Goal: Task Accomplishment & Management: Complete application form

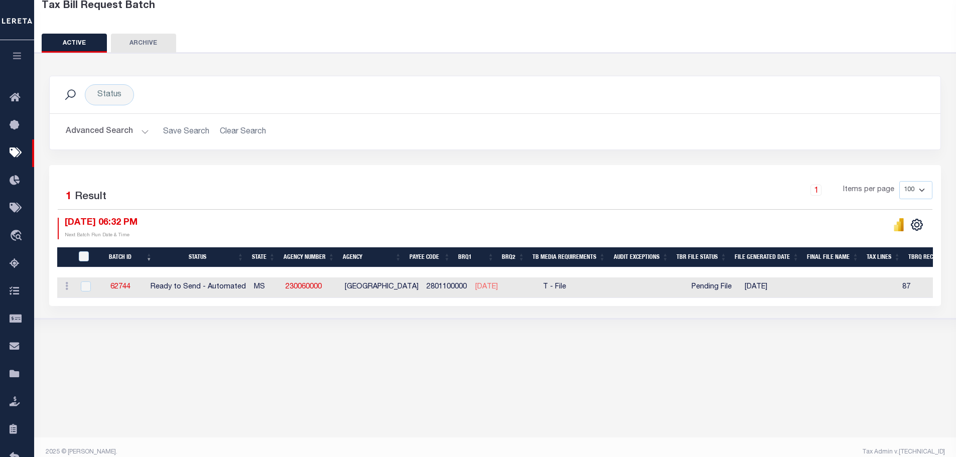
scroll to position [0, 331]
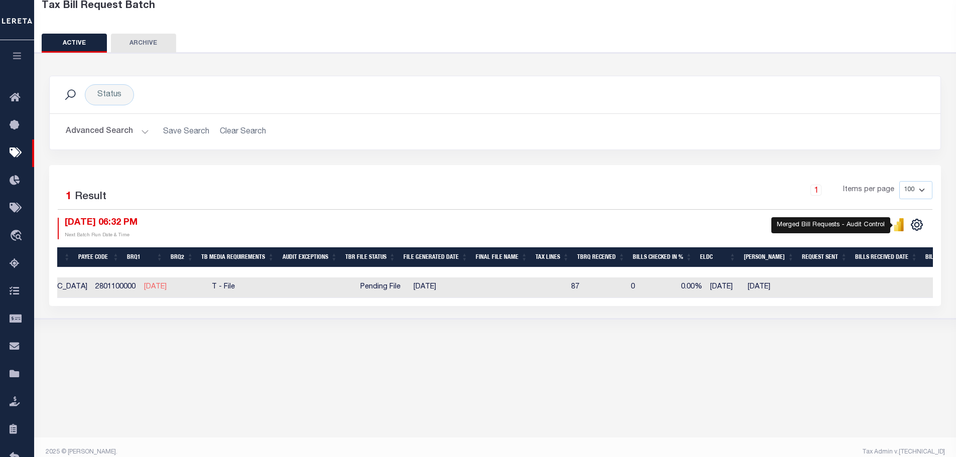
click at [900, 226] on icon "" at bounding box center [899, 226] width 5 height 10
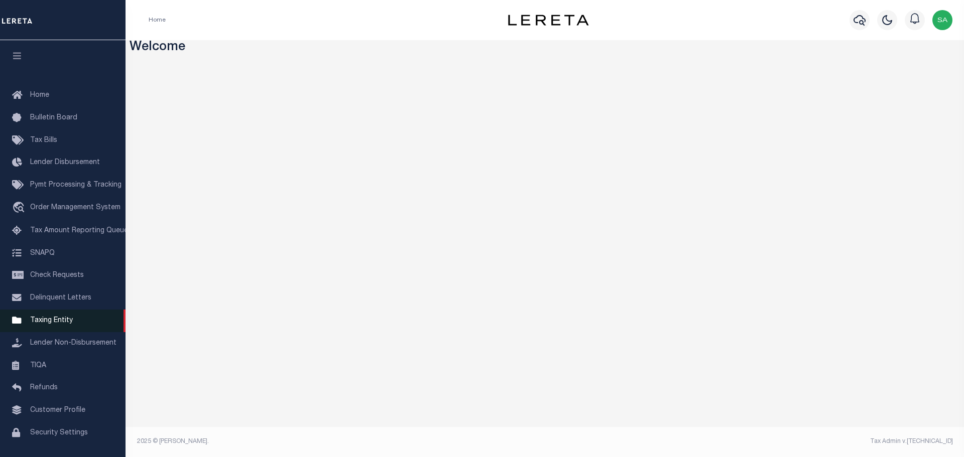
click at [58, 329] on link "Taxing Entity" at bounding box center [63, 321] width 126 height 23
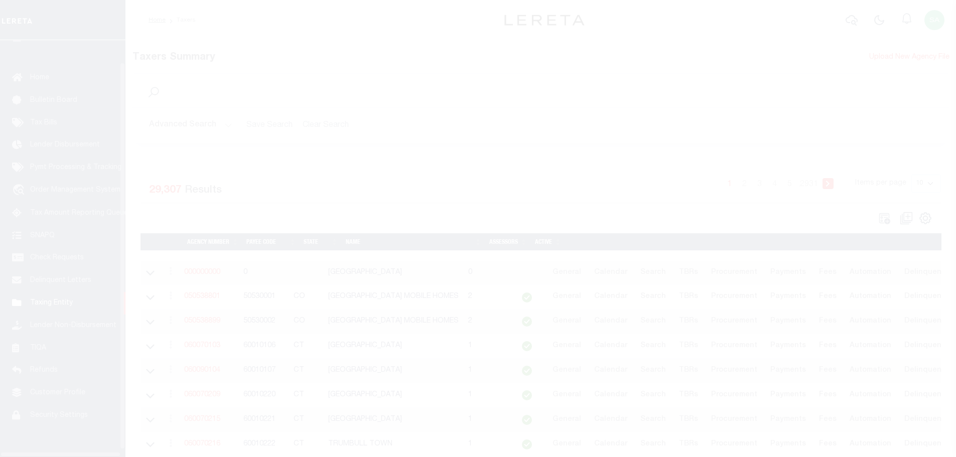
scroll to position [32, 0]
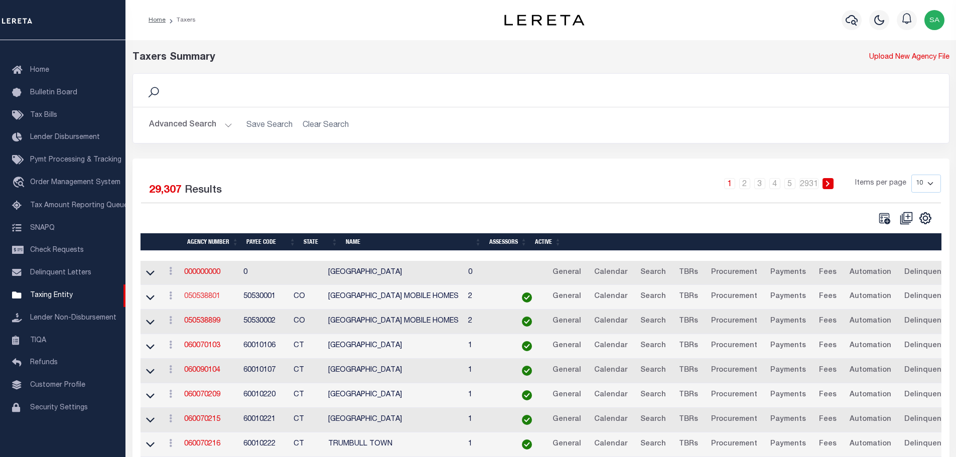
click at [208, 298] on link "050538801" at bounding box center [202, 296] width 36 height 7
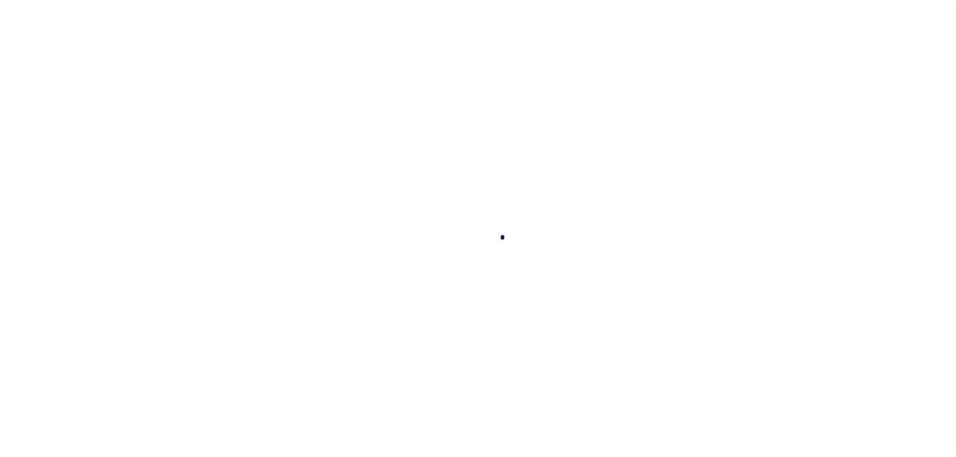
select select
checkbox input "false"
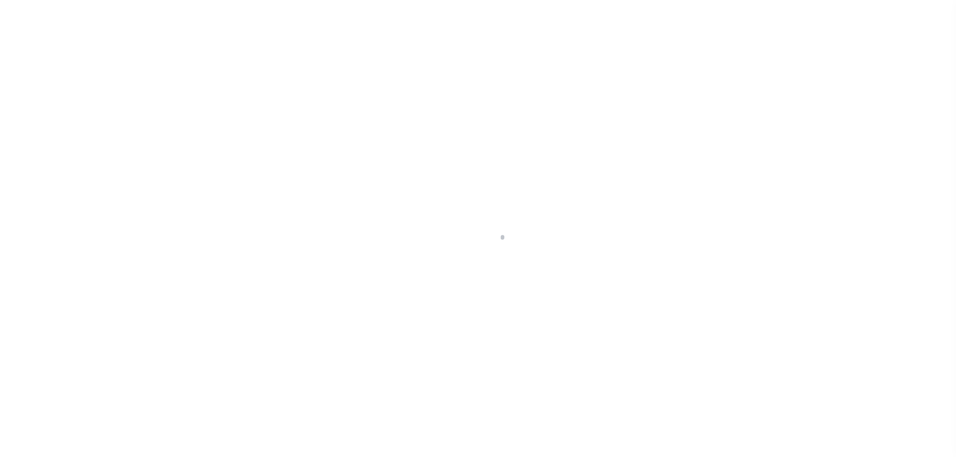
checkbox input "false"
type input "810500000"
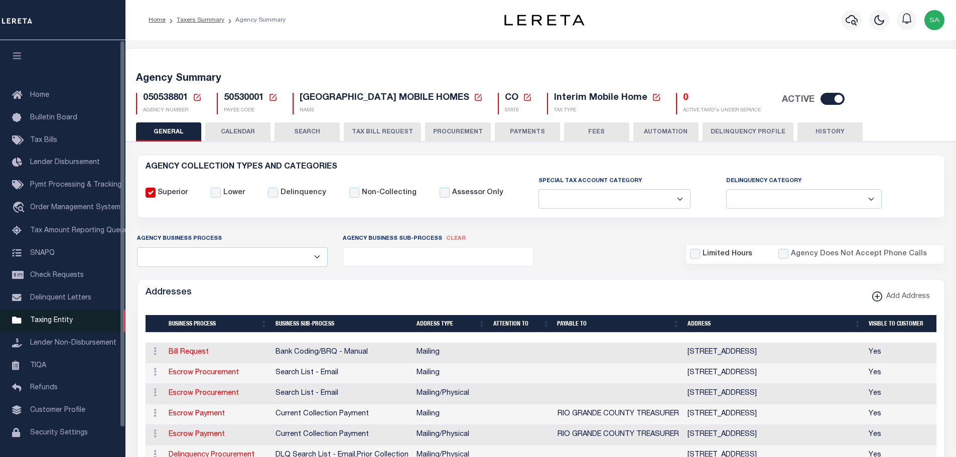
click at [64, 322] on span "Taxing Entity" at bounding box center [51, 320] width 43 height 7
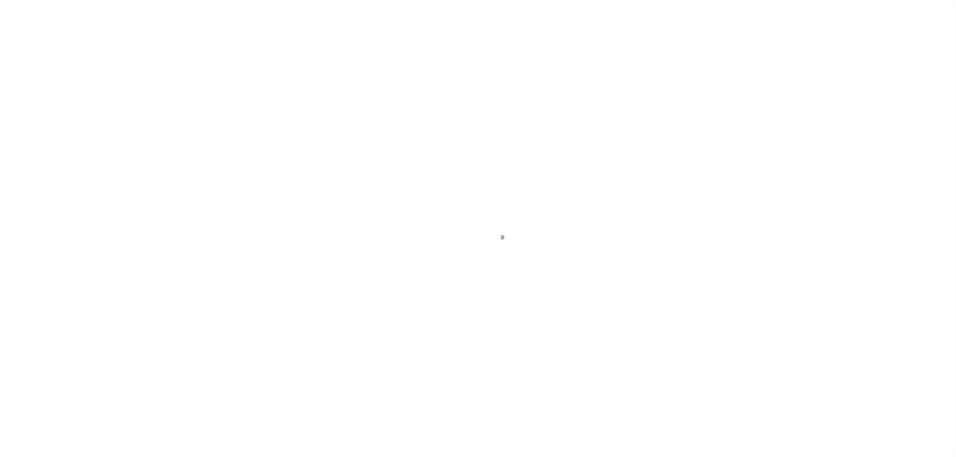
scroll to position [32, 0]
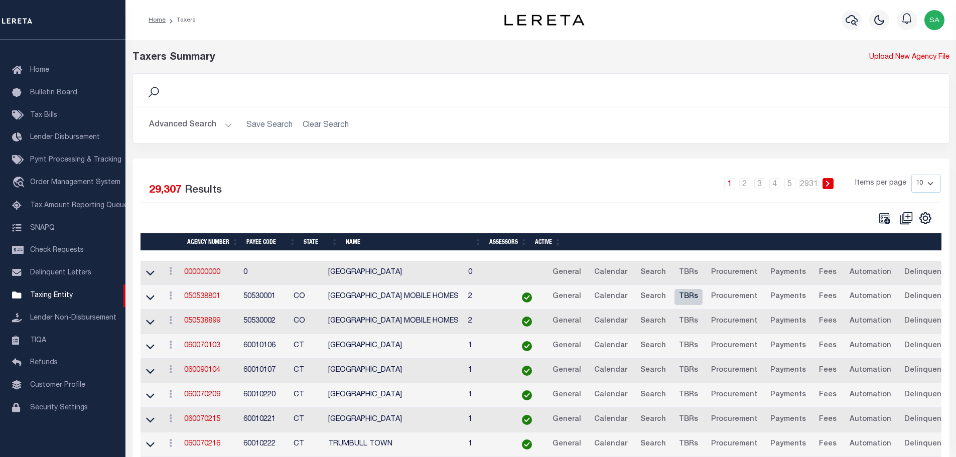
click at [703, 299] on link "TBRs" at bounding box center [689, 297] width 28 height 16
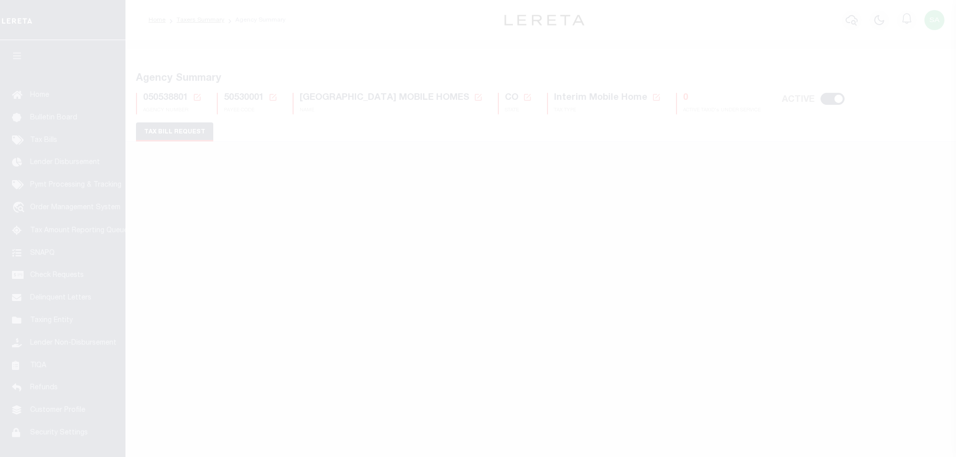
select select "27"
select select "22"
select select "false"
select select "9"
select select "2"
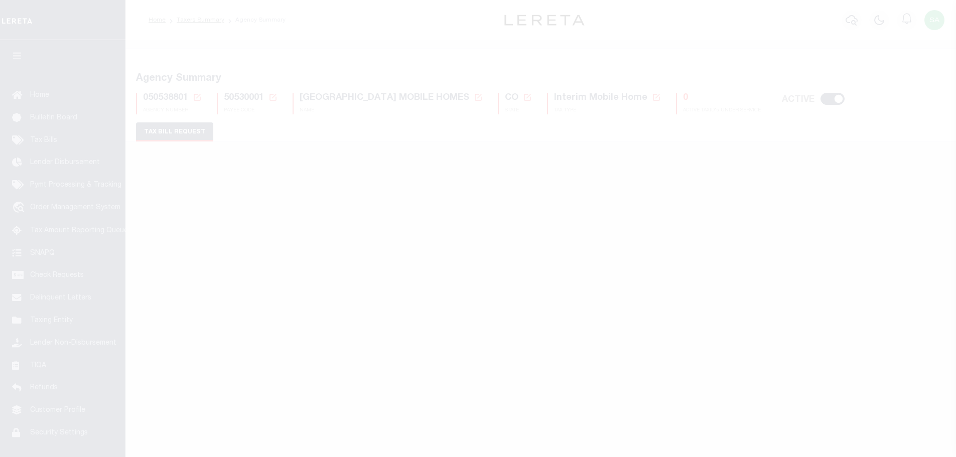
select select
select select "7803021001"
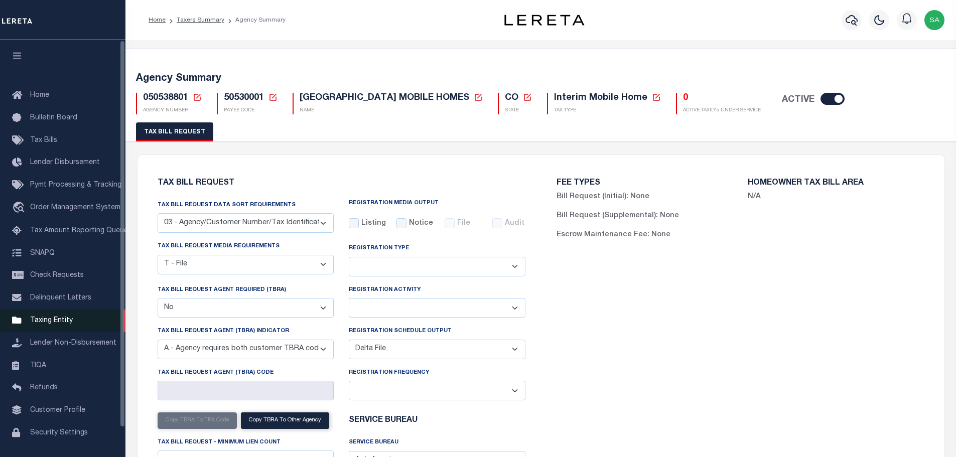
click at [52, 324] on span "Taxing Entity" at bounding box center [51, 320] width 43 height 7
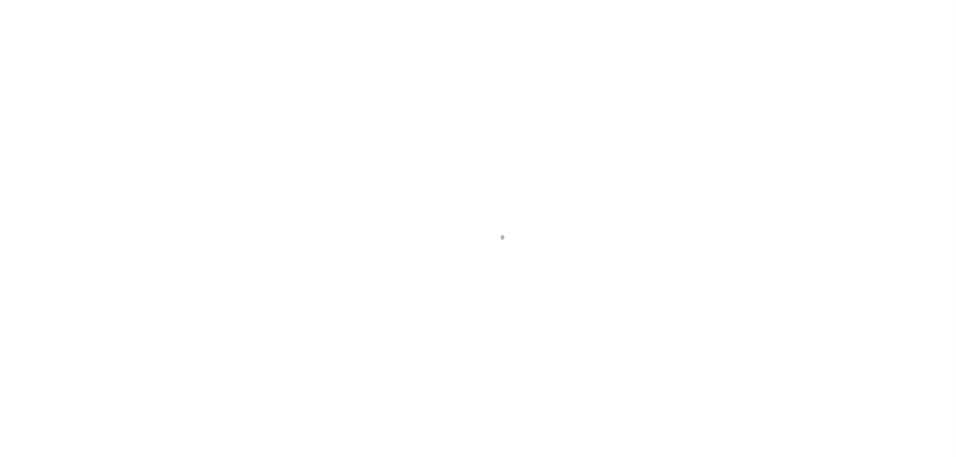
scroll to position [32, 0]
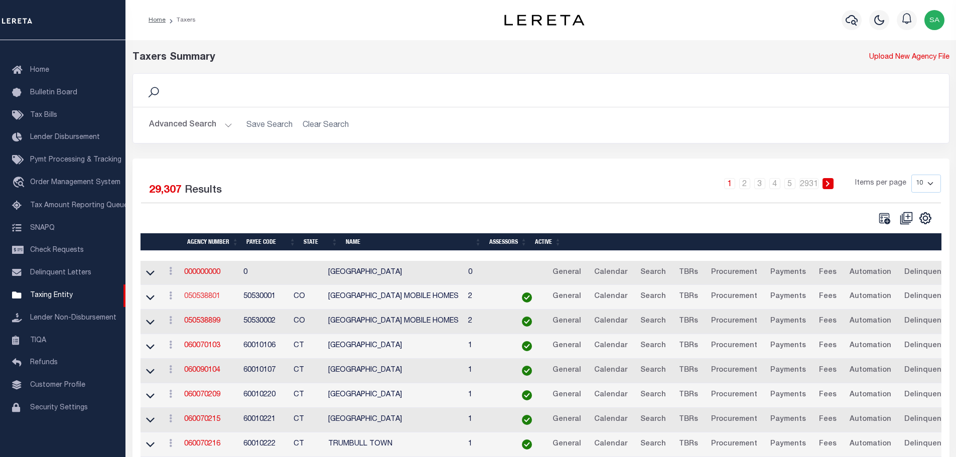
click at [198, 300] on link "050538801" at bounding box center [202, 296] width 36 height 7
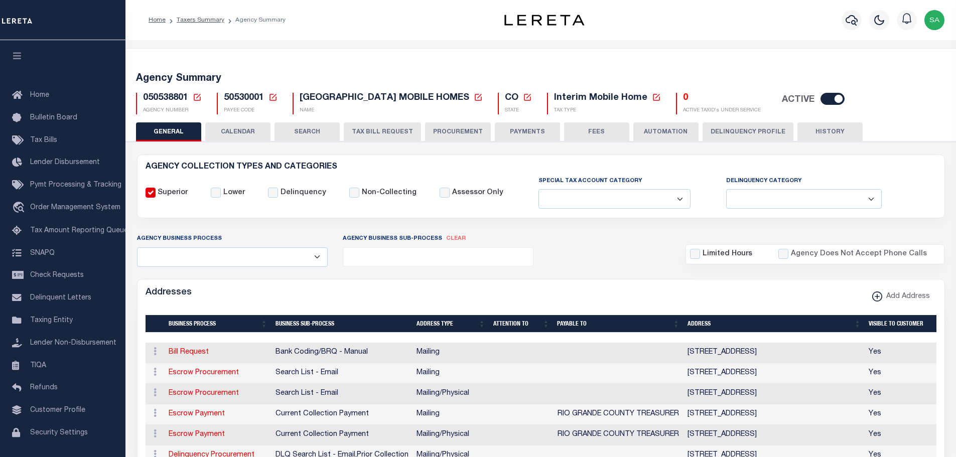
click at [666, 196] on select "Fully Supported Supported If Provided Supported If Provided, Delinquent Only Su…" at bounding box center [615, 199] width 152 height 20
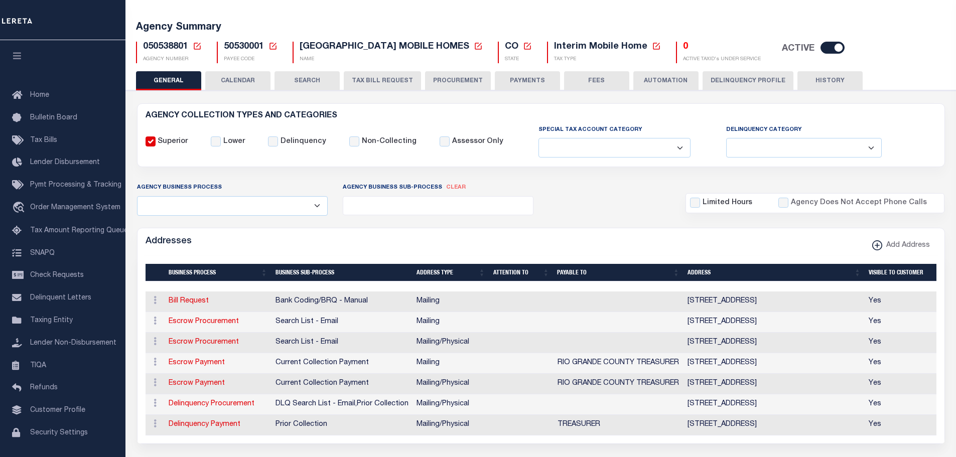
scroll to position [50, 0]
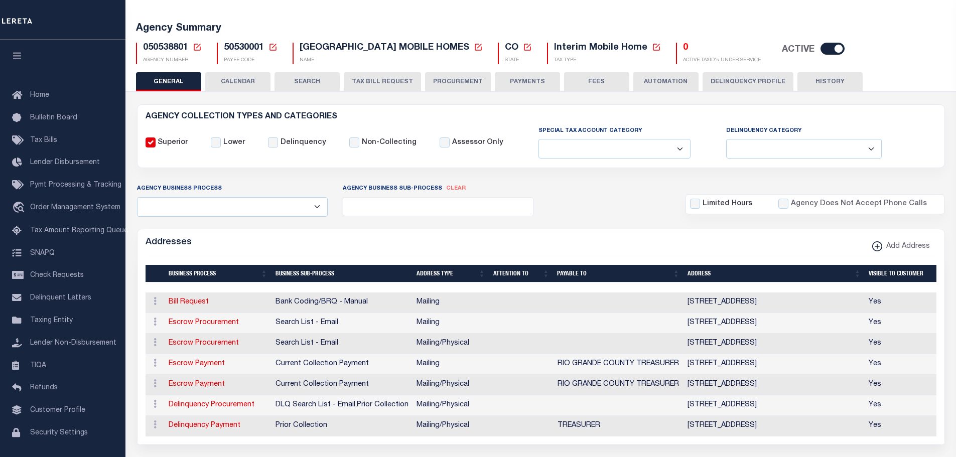
click at [664, 151] on select "Fully Supported Supported If Provided Supported If Provided, Delinquent Only Su…" at bounding box center [615, 149] width 152 height 20
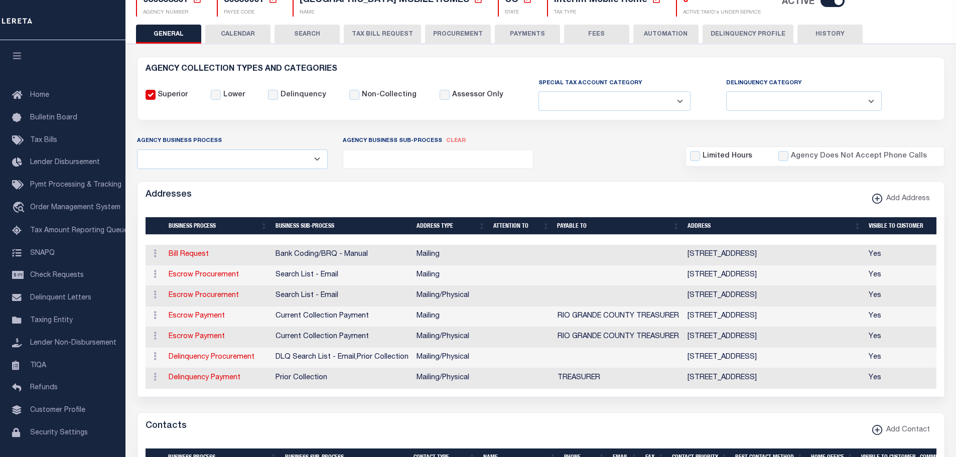
scroll to position [100, 0]
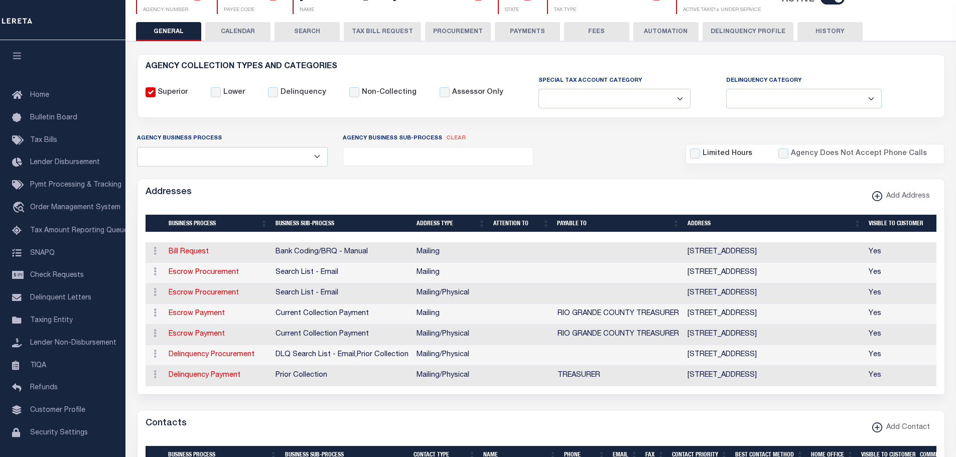
click at [317, 158] on select "All Automation Bill Request Delinquency Payment Delinquency Procurement Escrow …" at bounding box center [232, 157] width 191 height 20
click at [401, 184] on div "Addresses Add Address" at bounding box center [541, 193] width 807 height 28
click at [440, 160] on ul at bounding box center [438, 155] width 190 height 14
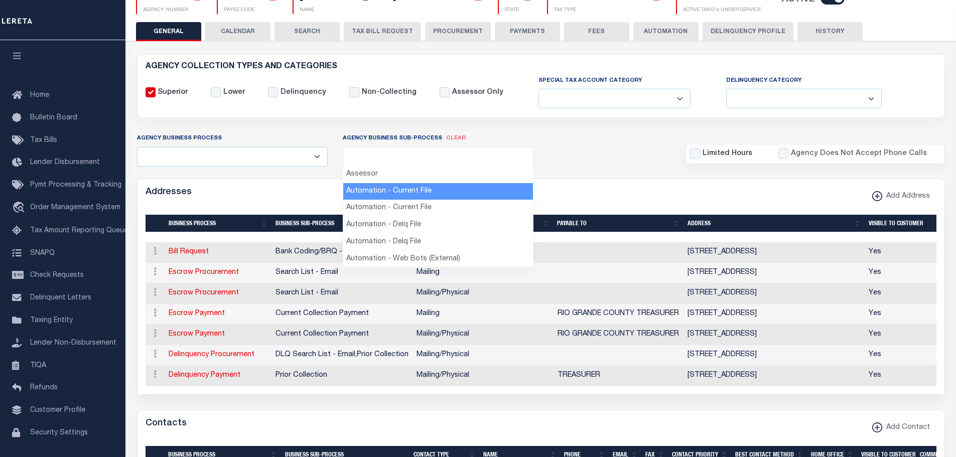
select select "37"
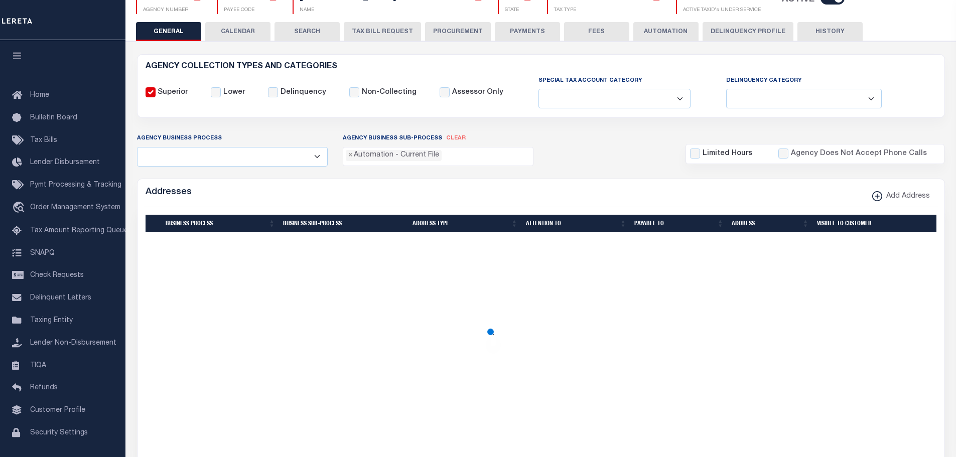
scroll to position [9, 0]
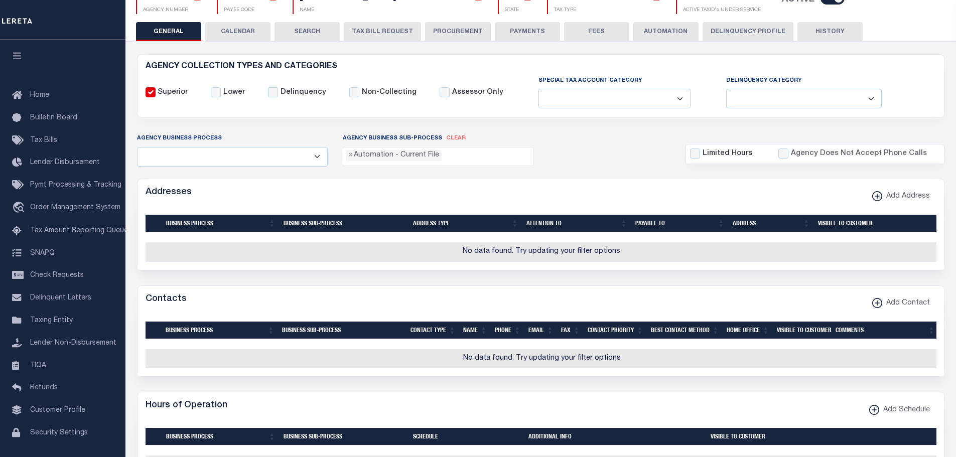
click at [453, 158] on ul "× Automation - Current File" at bounding box center [438, 155] width 190 height 14
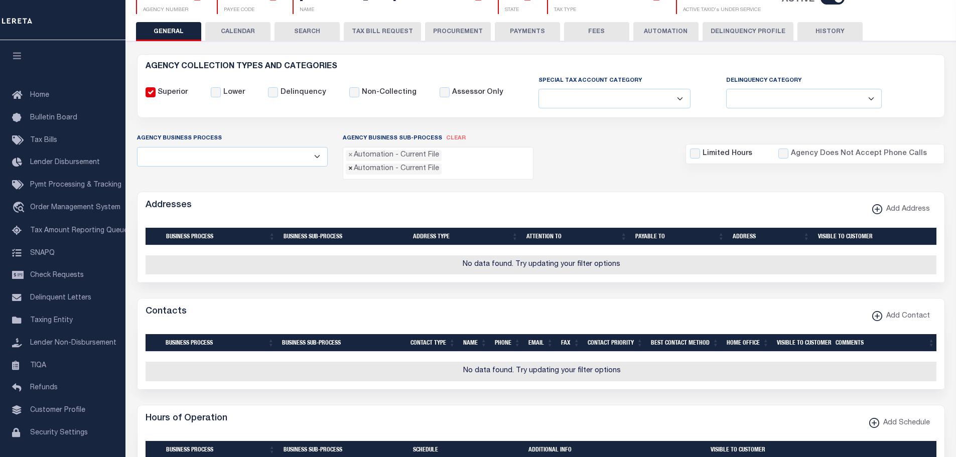
click at [349, 171] on span "×" at bounding box center [350, 169] width 5 height 11
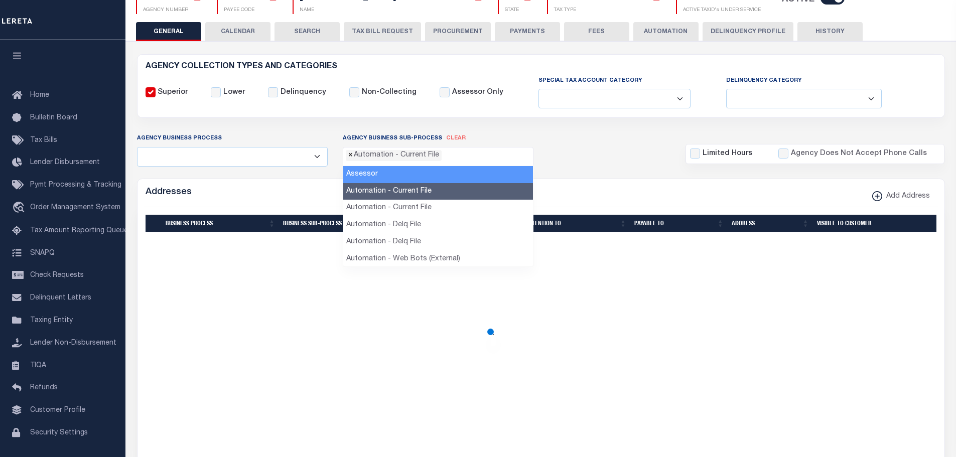
click at [351, 157] on span "×" at bounding box center [350, 155] width 5 height 11
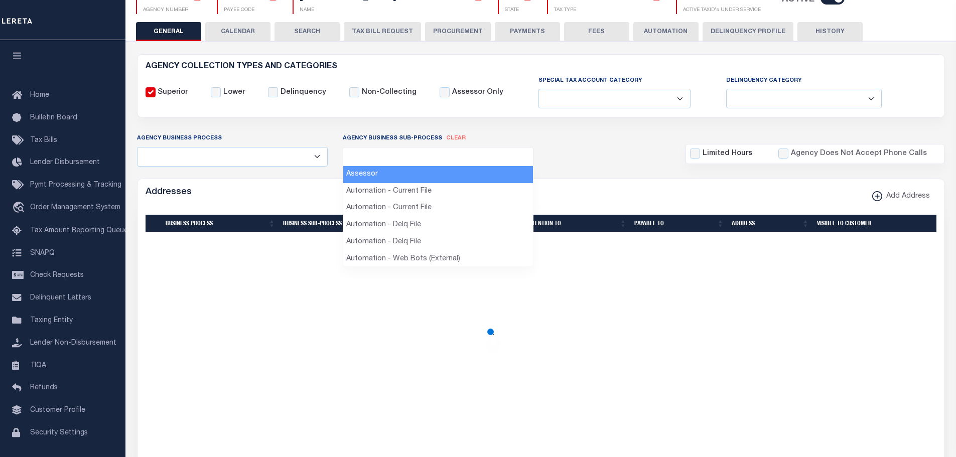
click at [598, 156] on div "Agency Business Process All Automation Bill Request Delinquency Payment Delinqu…" at bounding box center [541, 149] width 823 height 33
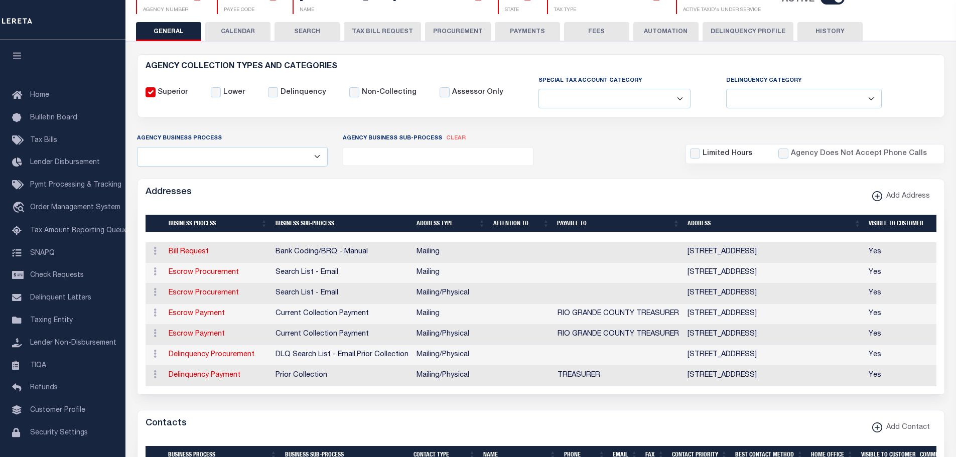
click at [378, 157] on ul at bounding box center [438, 155] width 190 height 14
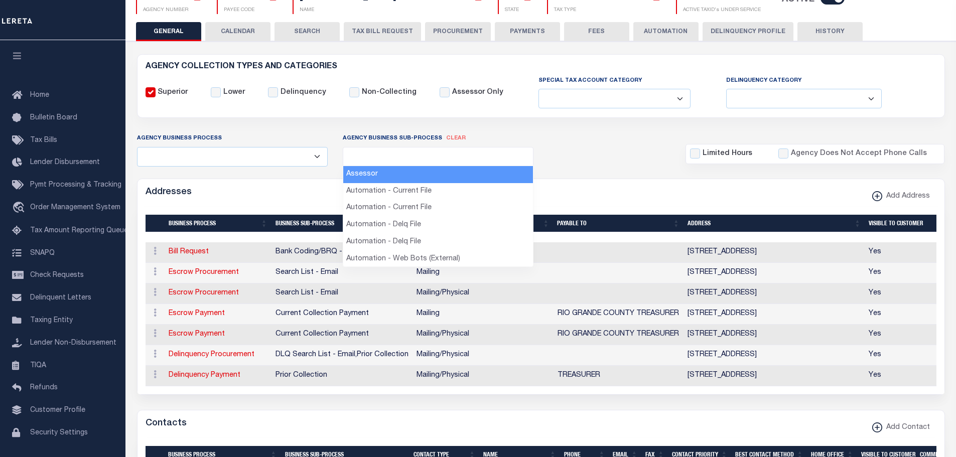
click at [513, 140] on div "Agency Business Sub-Process clear Assessor Automation - Current File Automation…" at bounding box center [438, 149] width 206 height 33
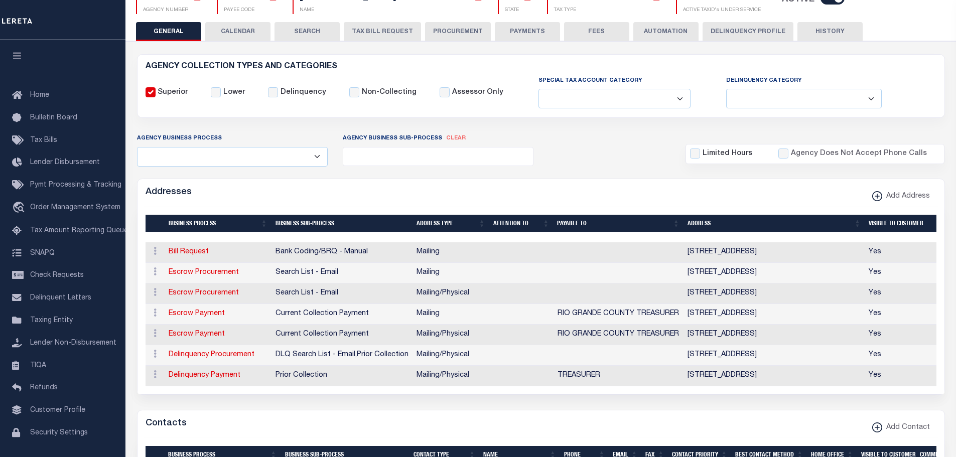
click at [453, 139] on span "clear" at bounding box center [456, 139] width 20 height 6
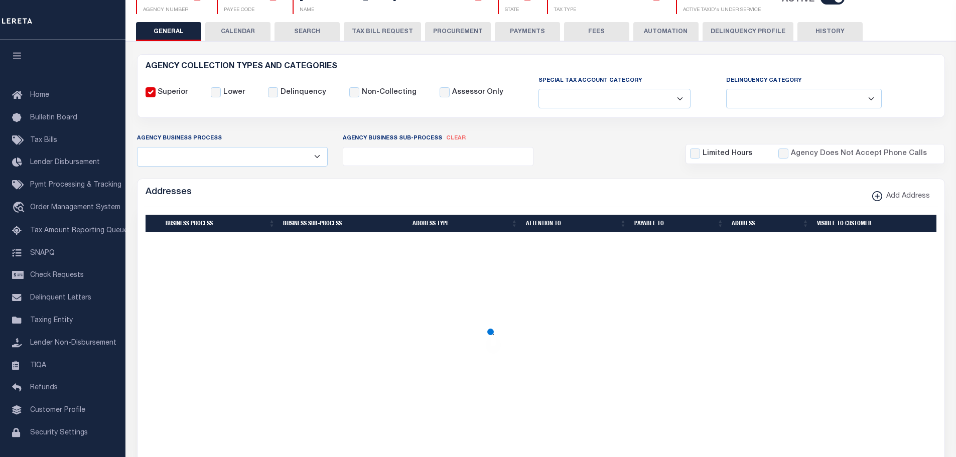
click at [421, 158] on ul at bounding box center [438, 155] width 190 height 14
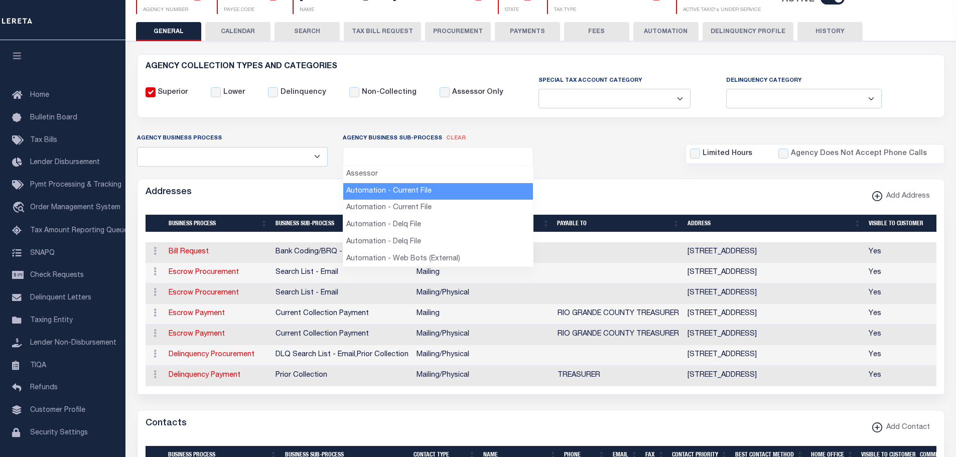
select select "37"
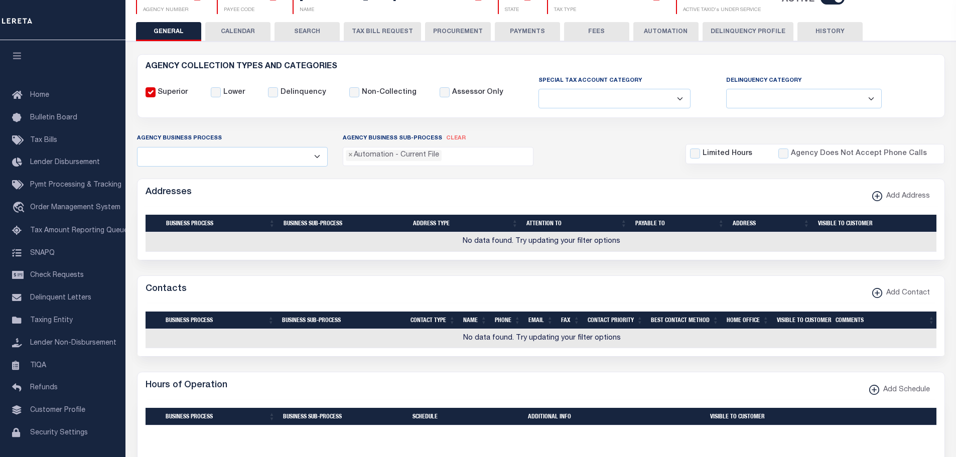
click at [449, 158] on ul "× Automation - Current File" at bounding box center [438, 155] width 190 height 14
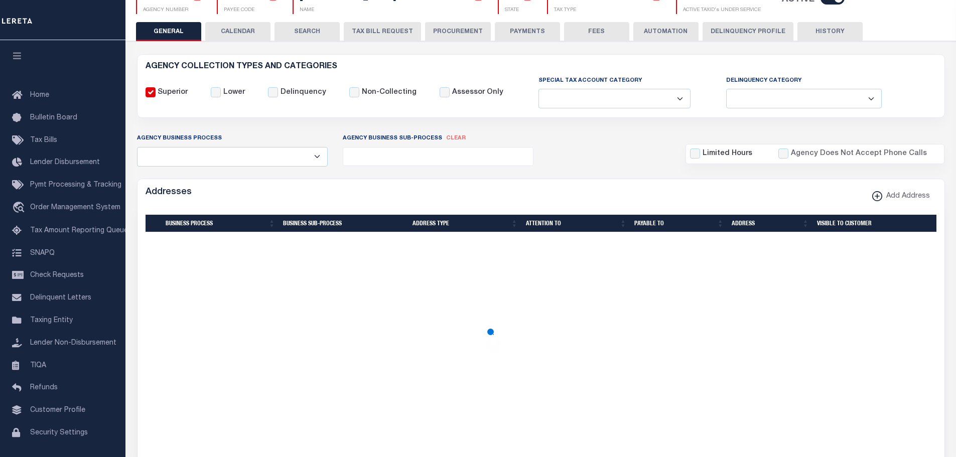
click at [449, 162] on span at bounding box center [438, 156] width 191 height 19
select select "33"
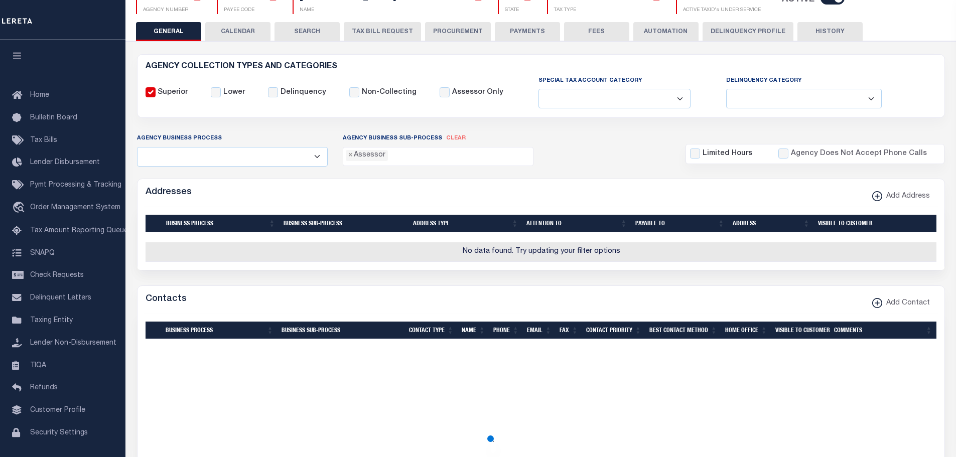
click at [432, 160] on ul "× Assessor" at bounding box center [438, 155] width 190 height 14
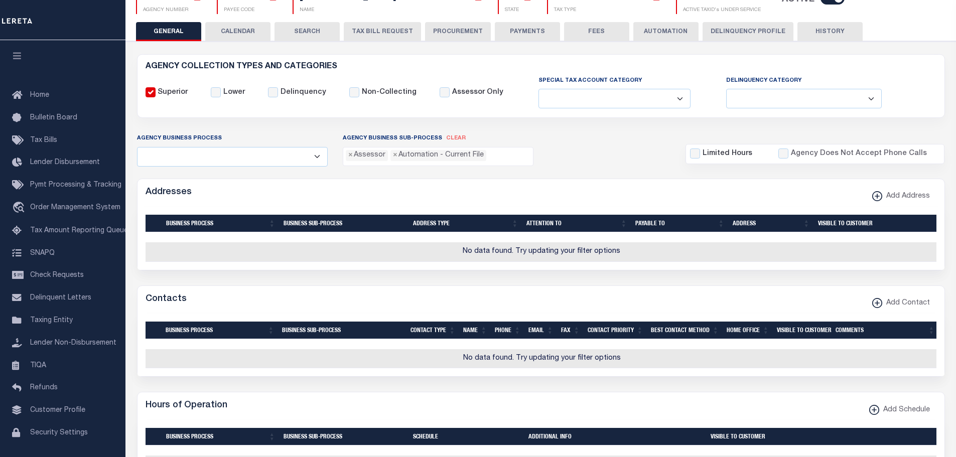
click at [457, 140] on span "clear" at bounding box center [456, 139] width 20 height 6
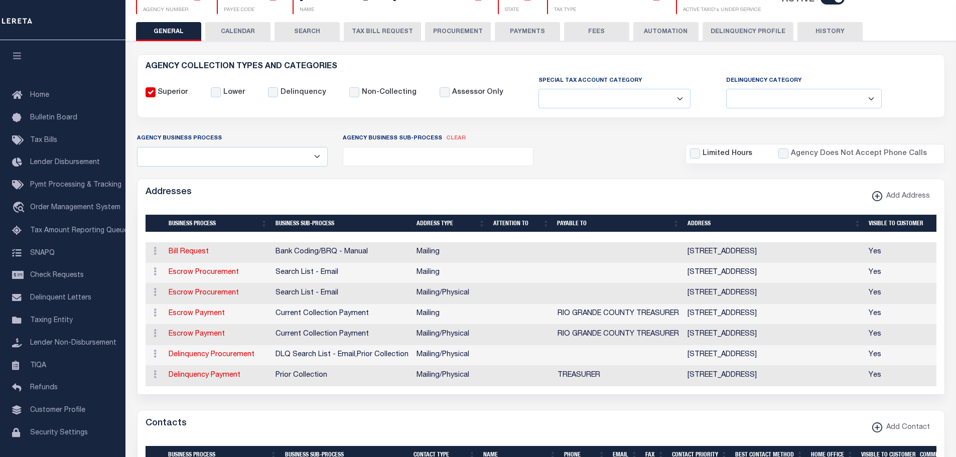
click at [396, 161] on ul at bounding box center [438, 155] width 190 height 14
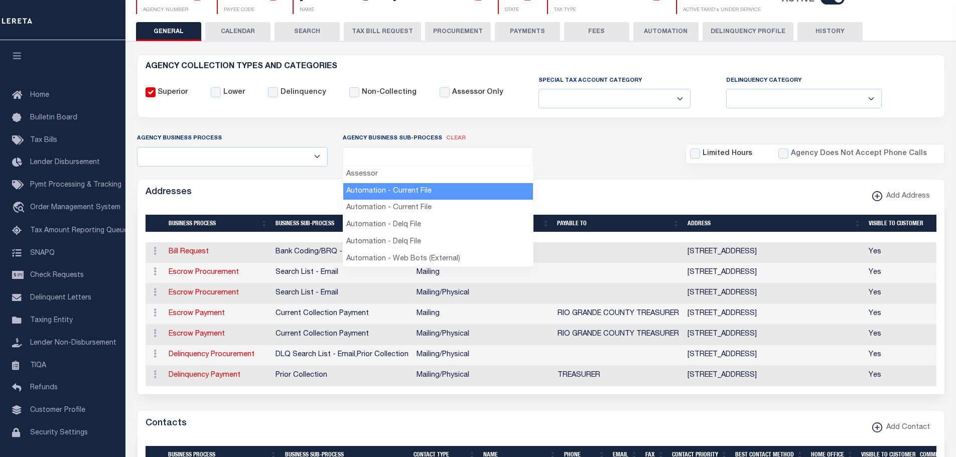
select select "37"
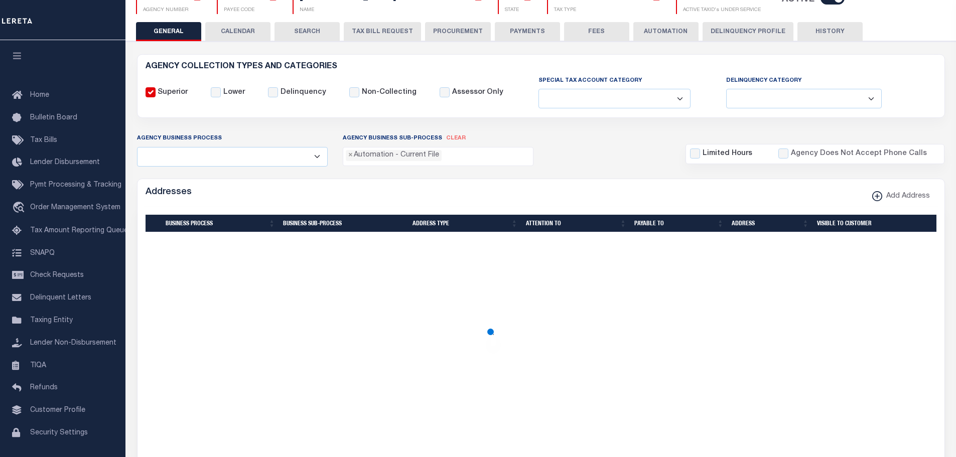
click at [453, 158] on ul "× Automation - Current File" at bounding box center [438, 155] width 190 height 14
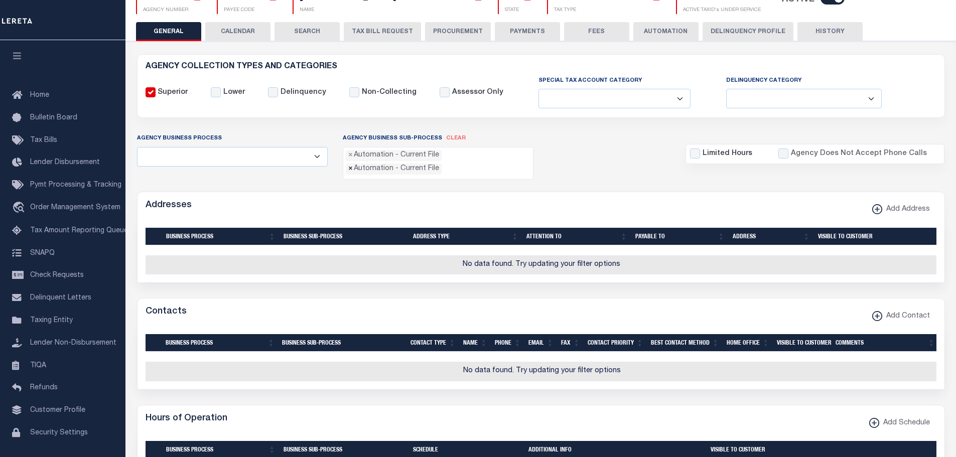
click at [351, 172] on span "×" at bounding box center [350, 169] width 5 height 11
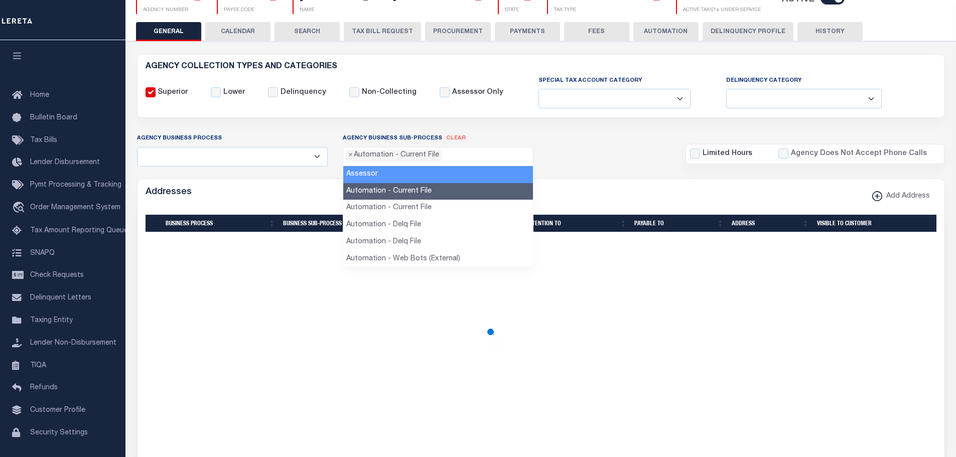
click at [352, 158] on span "×" at bounding box center [350, 155] width 5 height 11
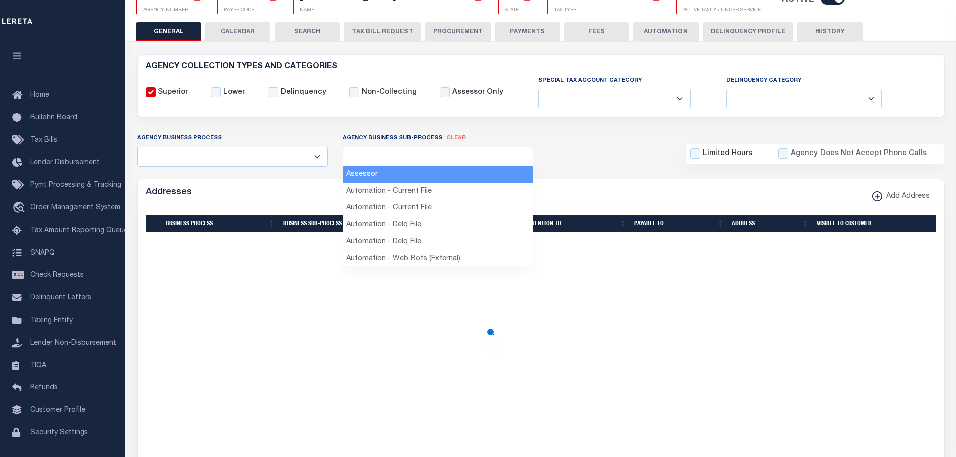
click at [588, 156] on div "Agency Business Process All Automation Bill Request Delinquency Payment Delinqu…" at bounding box center [541, 149] width 823 height 33
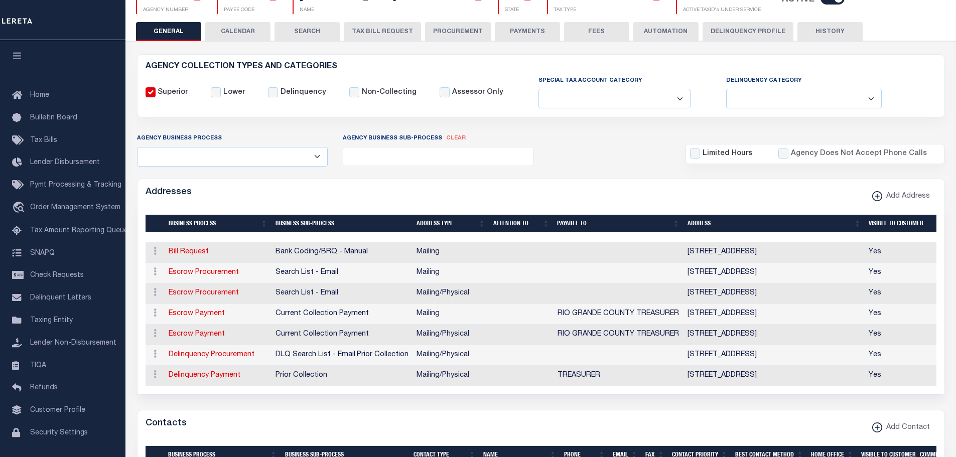
click at [385, 158] on ul at bounding box center [438, 155] width 190 height 14
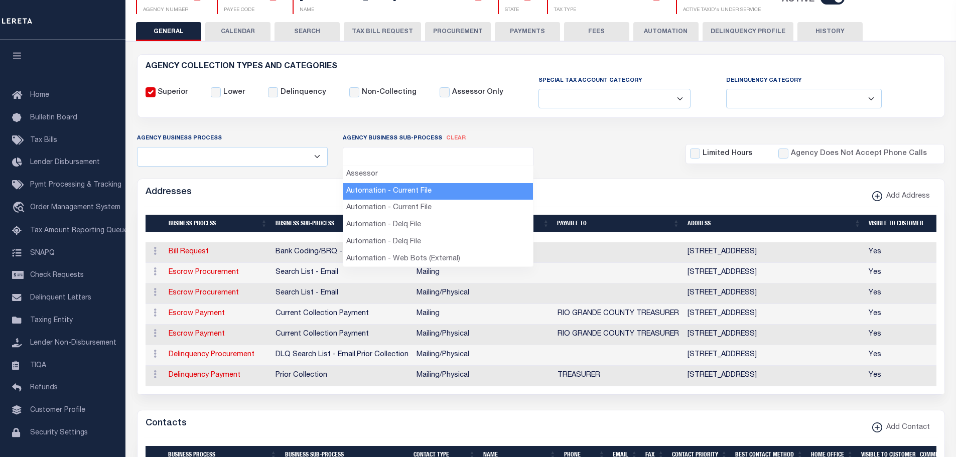
select select "37"
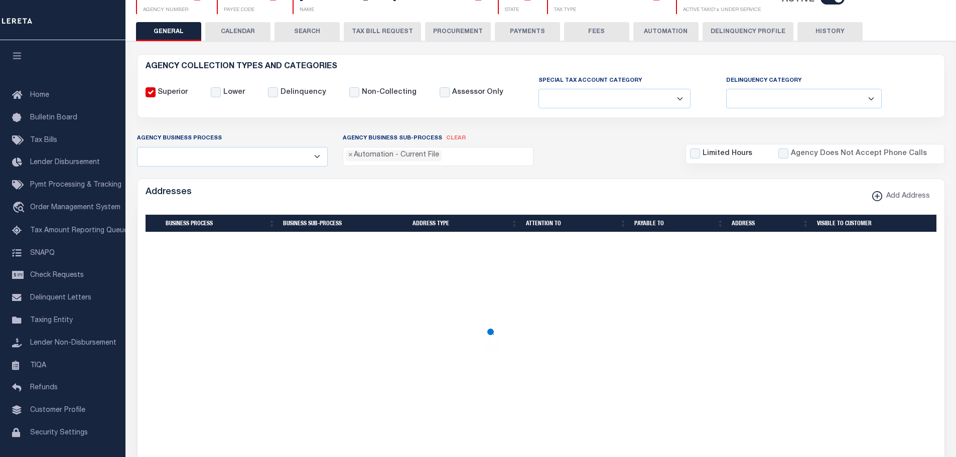
click at [465, 156] on ul "× Automation - Current File" at bounding box center [438, 155] width 190 height 14
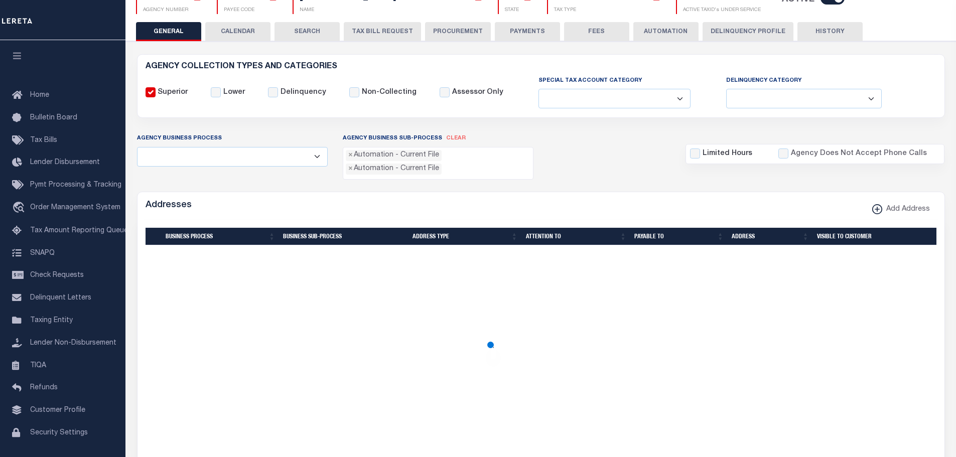
click at [456, 168] on ul "× Automation - Current File × Automation - Current File" at bounding box center [438, 161] width 190 height 27
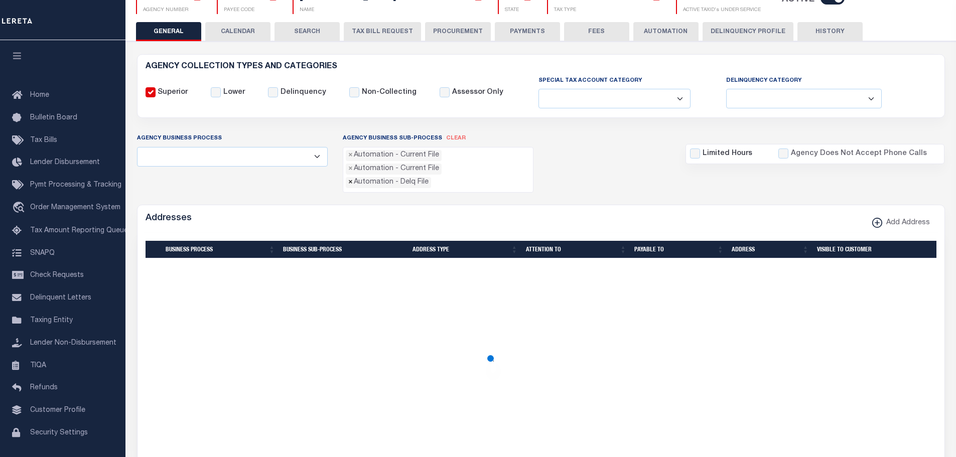
click at [353, 177] on span "×" at bounding box center [350, 182] width 5 height 11
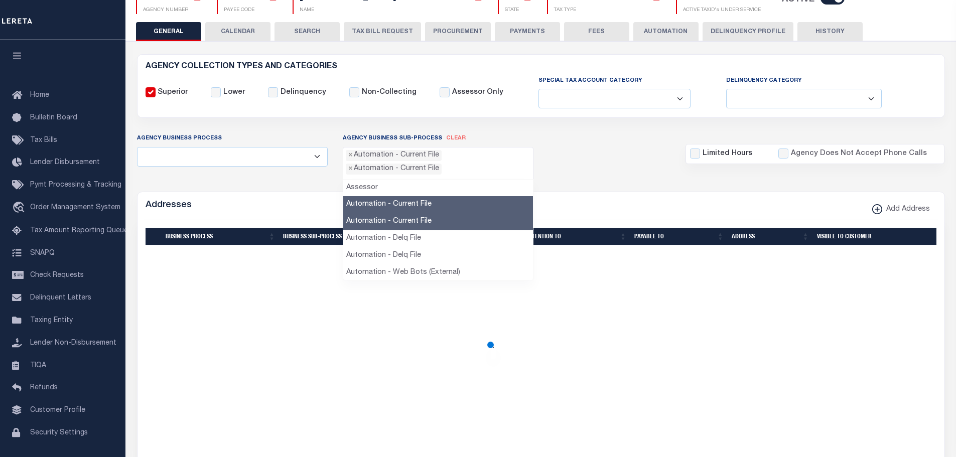
click at [350, 171] on span "×" at bounding box center [350, 169] width 5 height 11
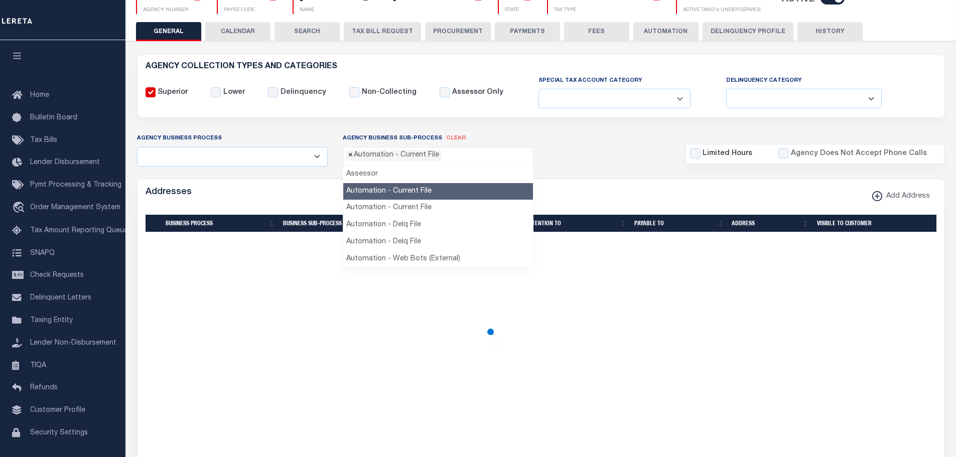
click at [351, 159] on span "×" at bounding box center [350, 155] width 5 height 11
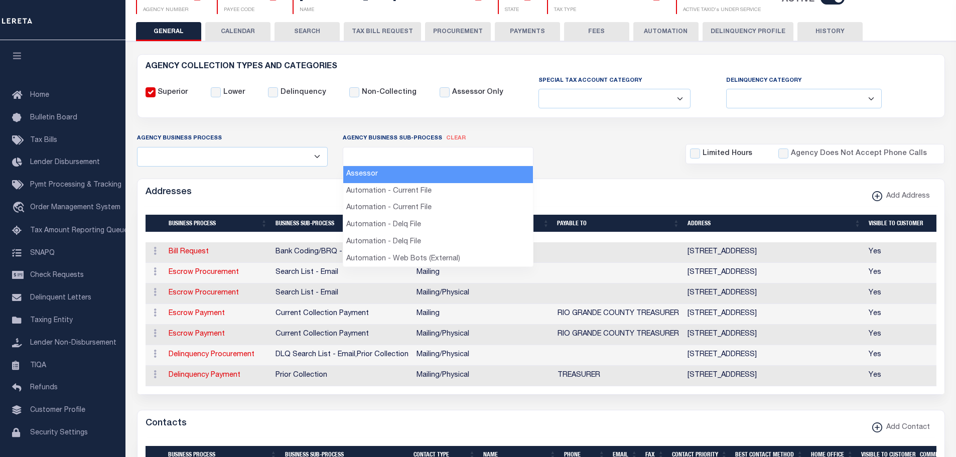
click at [578, 153] on div "Agency Business Process All Automation Bill Request Delinquency Payment Delinqu…" at bounding box center [541, 149] width 823 height 33
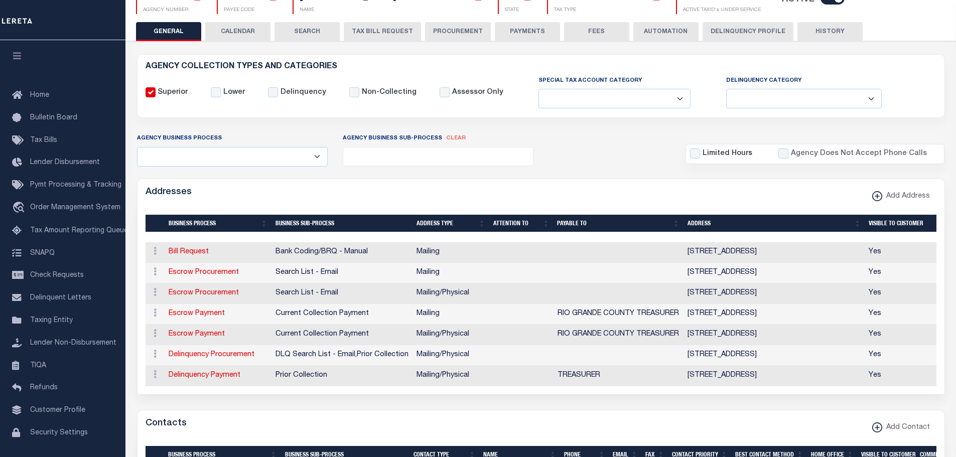
click at [375, 160] on ul at bounding box center [438, 155] width 190 height 14
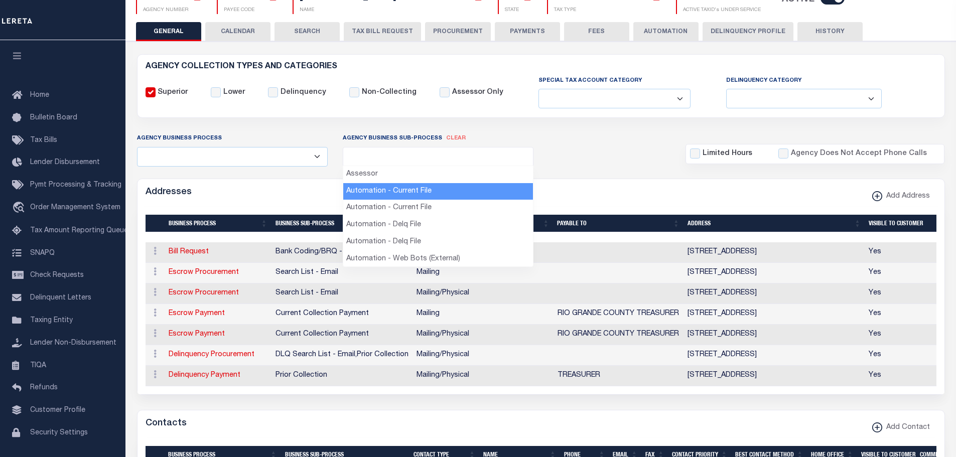
select select "37"
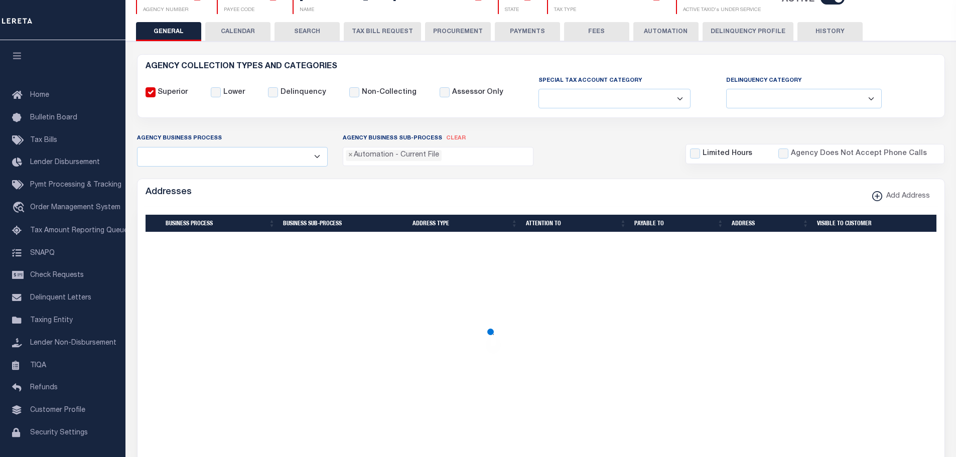
click at [456, 157] on ul "× Automation - Current File" at bounding box center [438, 155] width 190 height 14
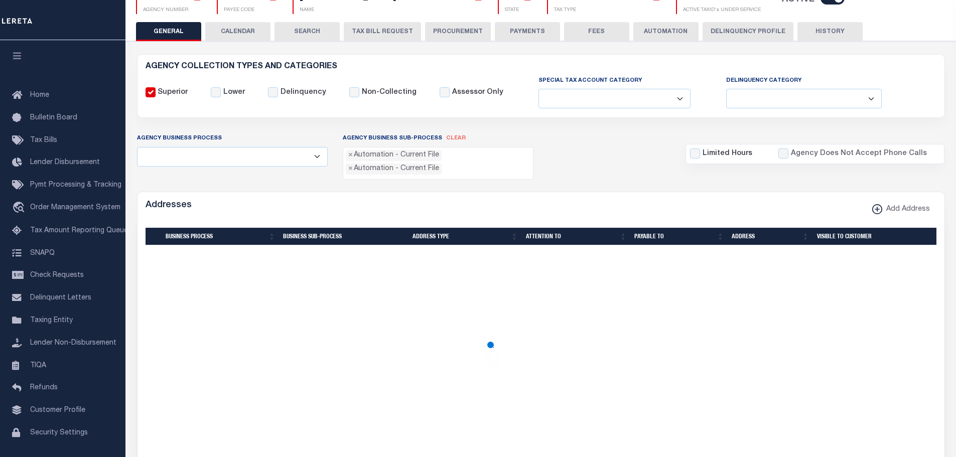
click at [452, 169] on ul "× Automation - Current File × Automation - Current File" at bounding box center [438, 161] width 190 height 27
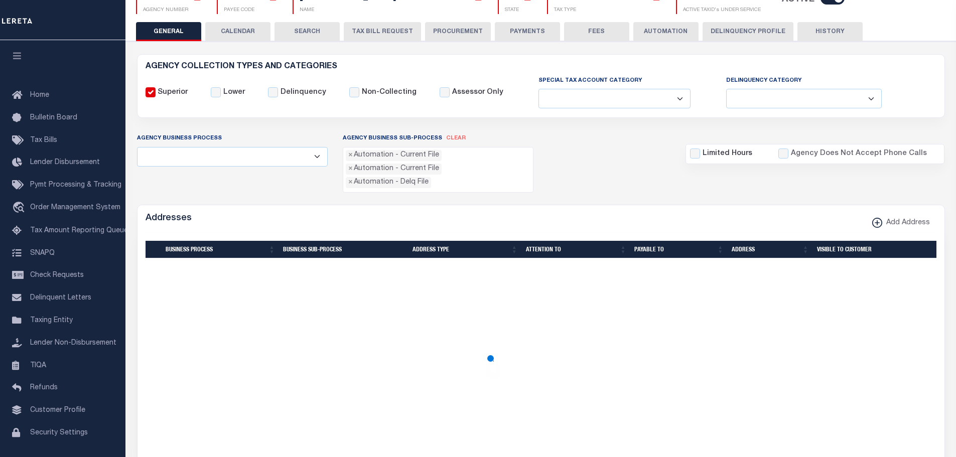
click at [383, 185] on ul "× Automation - Current File × Automation - Current File × Automation - Delq File" at bounding box center [438, 168] width 190 height 41
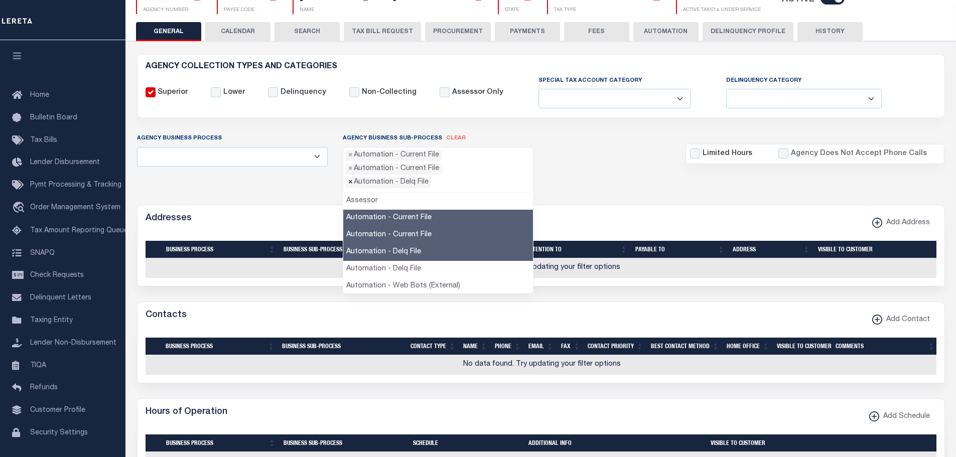
click at [353, 177] on span "×" at bounding box center [350, 182] width 5 height 11
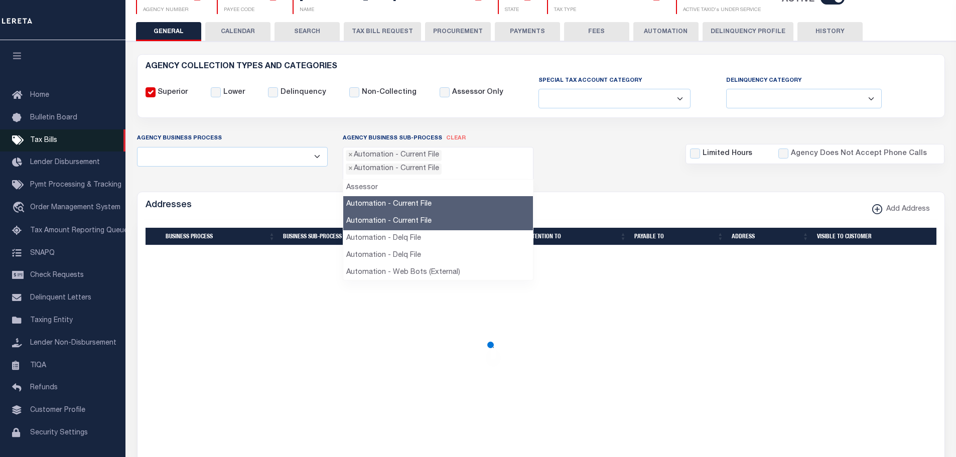
click at [34, 141] on span "Tax Bills" at bounding box center [43, 140] width 27 height 7
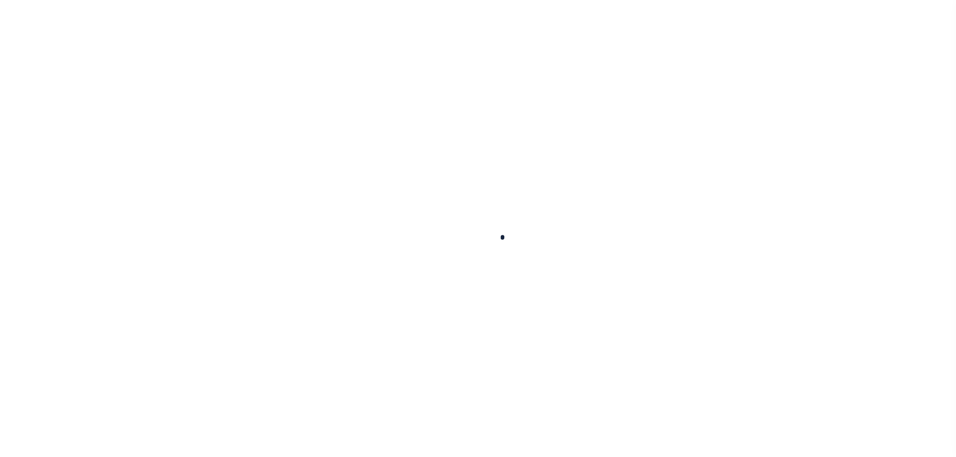
select select
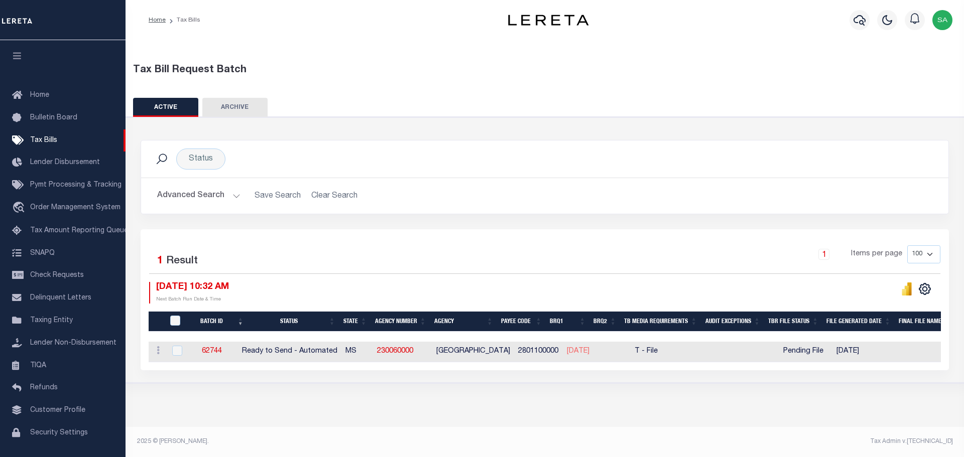
click at [235, 197] on button "Advanced Search" at bounding box center [198, 196] width 83 height 20
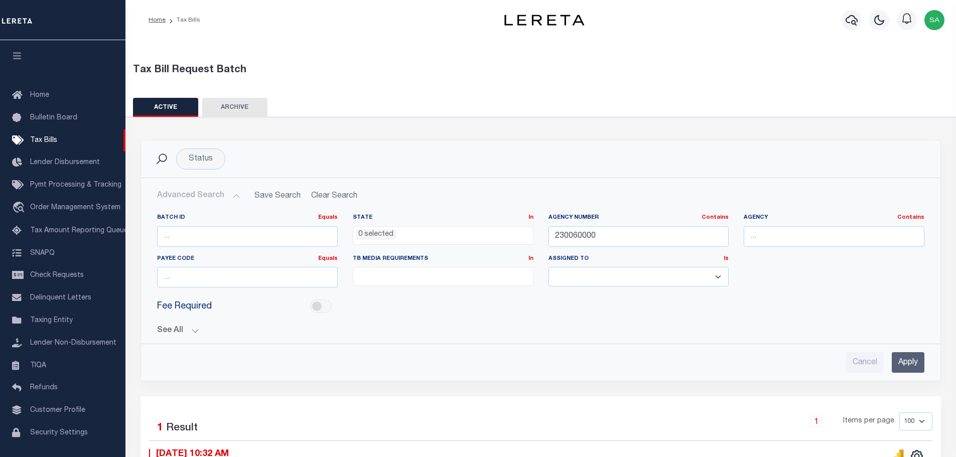
click at [505, 276] on ul at bounding box center [443, 275] width 180 height 14
click at [362, 296] on li "A - Listing, File" at bounding box center [443, 293] width 180 height 17
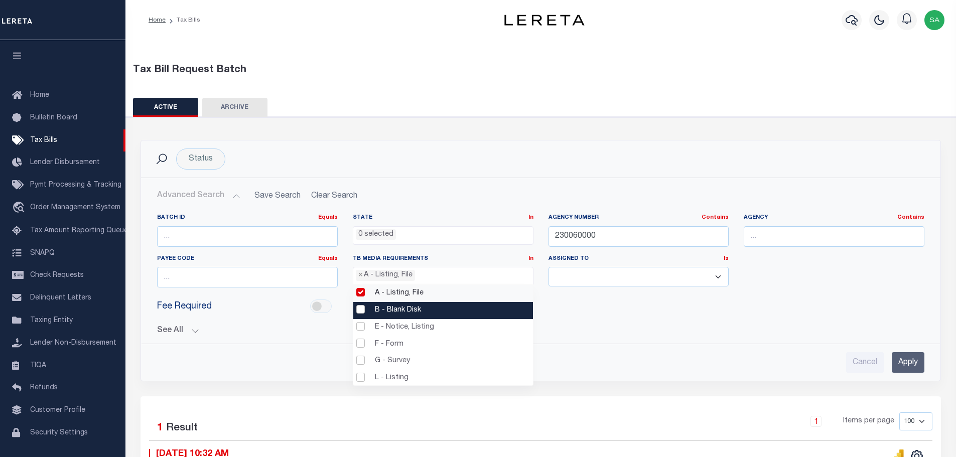
click at [360, 307] on li "B - Blank Disk" at bounding box center [443, 310] width 180 height 17
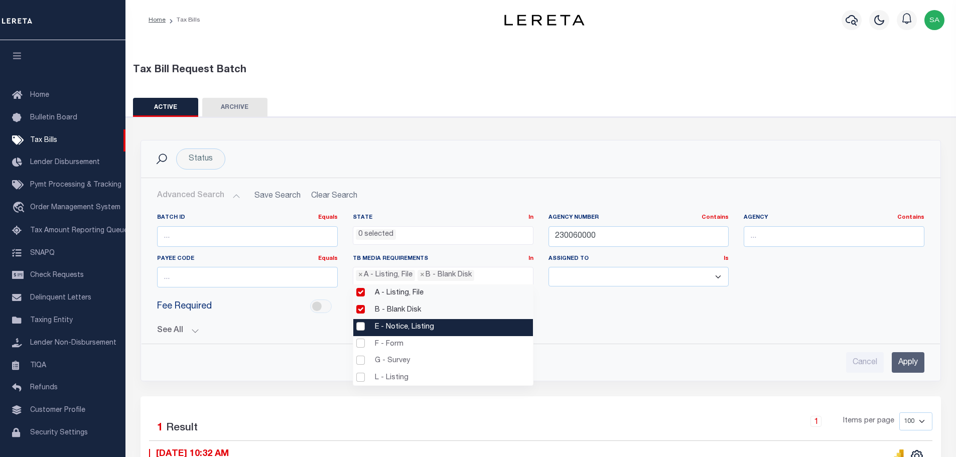
click at [360, 326] on li "E - Notice, Listing" at bounding box center [443, 327] width 180 height 17
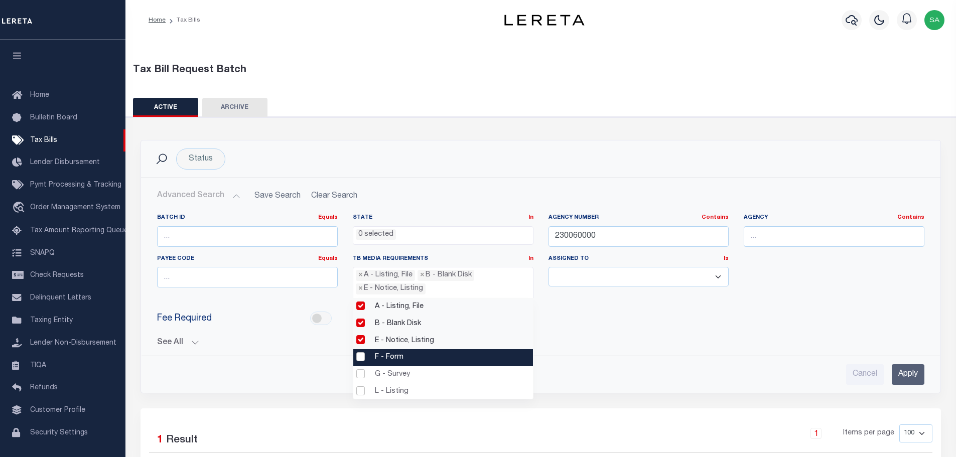
click at [361, 354] on li "F - Form" at bounding box center [443, 357] width 180 height 17
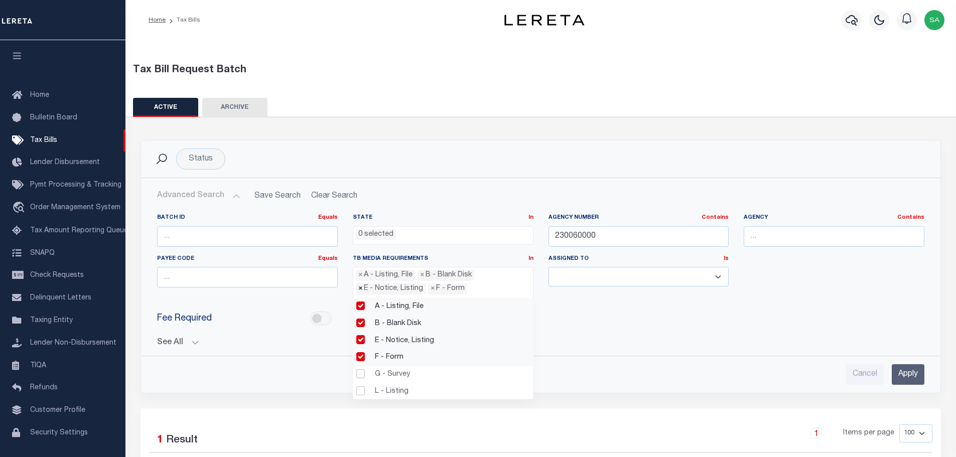
click at [361, 292] on span "×" at bounding box center [360, 289] width 5 height 11
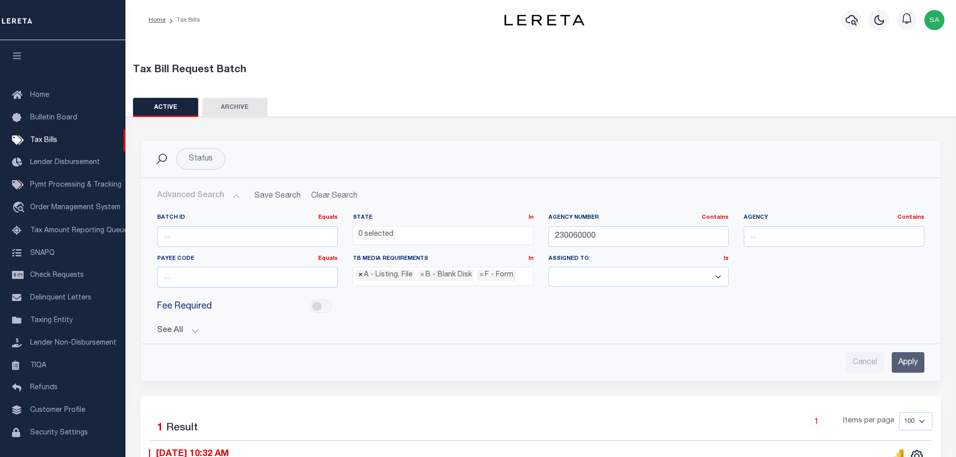
click at [362, 276] on span "×" at bounding box center [360, 275] width 5 height 11
select select "19"
click at [362, 276] on span "×" at bounding box center [360, 275] width 5 height 11
select select
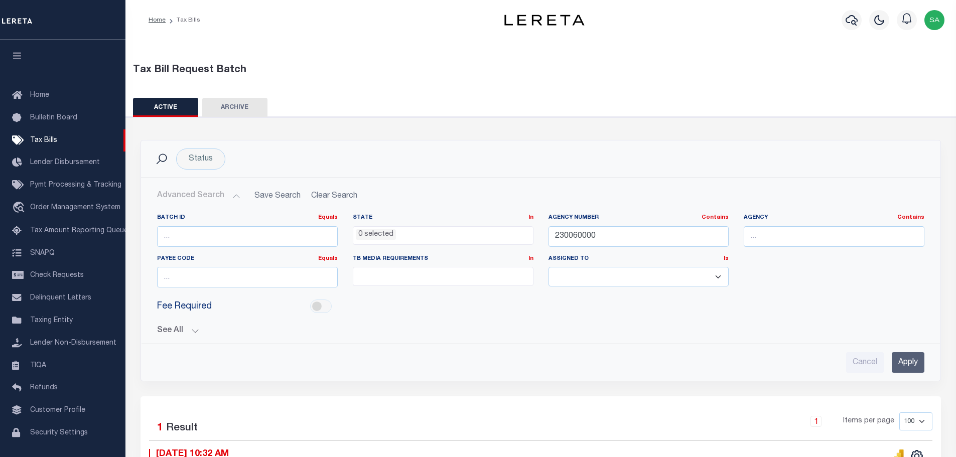
click at [590, 313] on div "Fee Required" at bounding box center [541, 307] width 783 height 23
